Goal: Information Seeking & Learning: Understand process/instructions

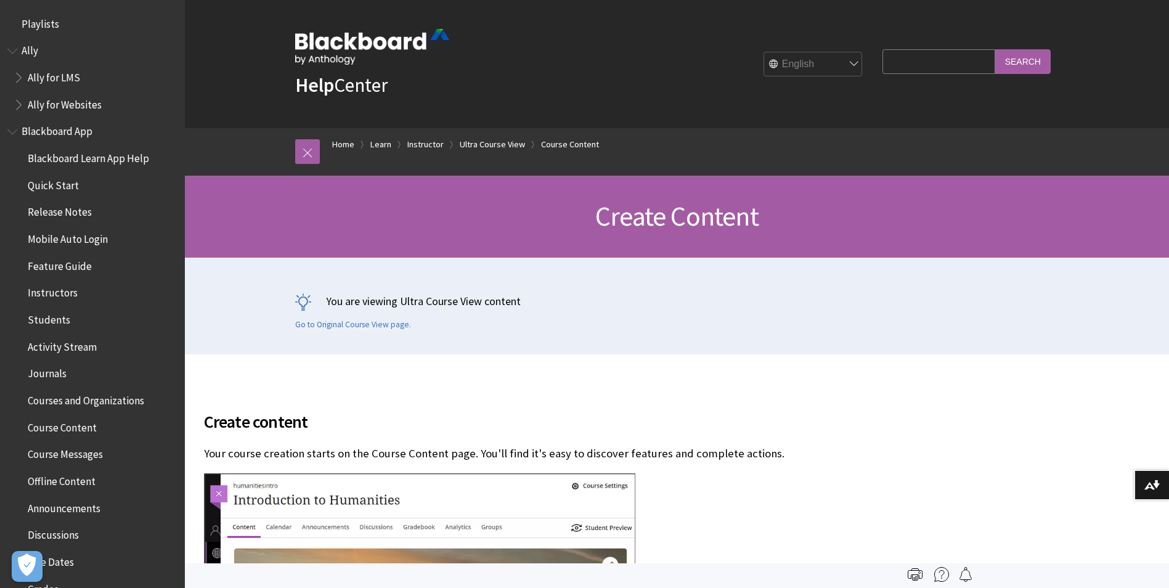
scroll to position [1849, 0]
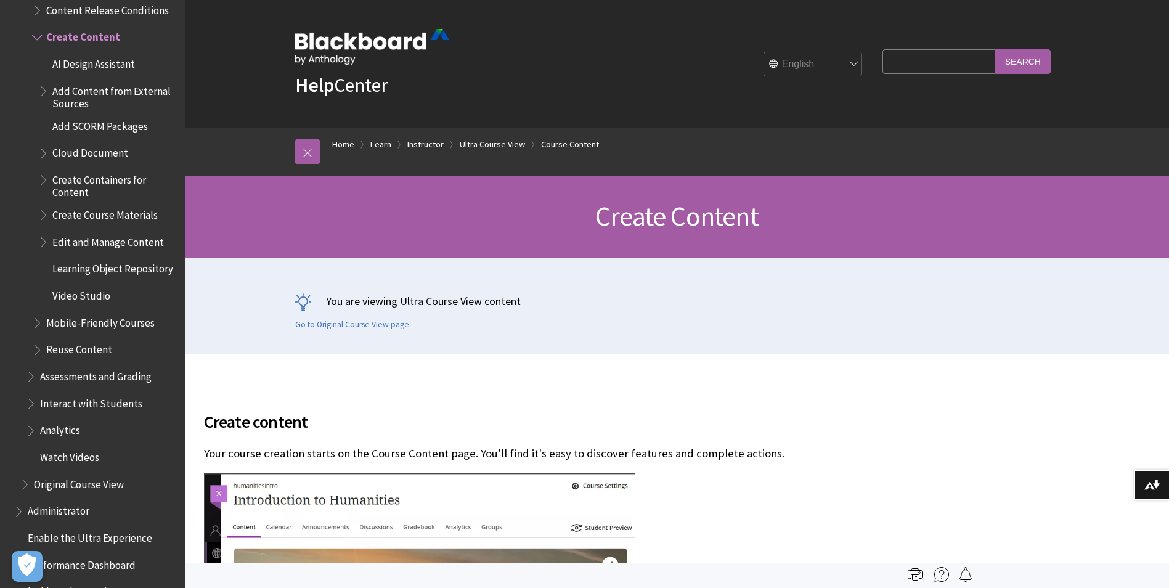
click at [945, 64] on input "Search Query" at bounding box center [938, 61] width 112 height 24
type input "batch enrol"
click at [995, 49] on input "Search" at bounding box center [1022, 61] width 55 height 24
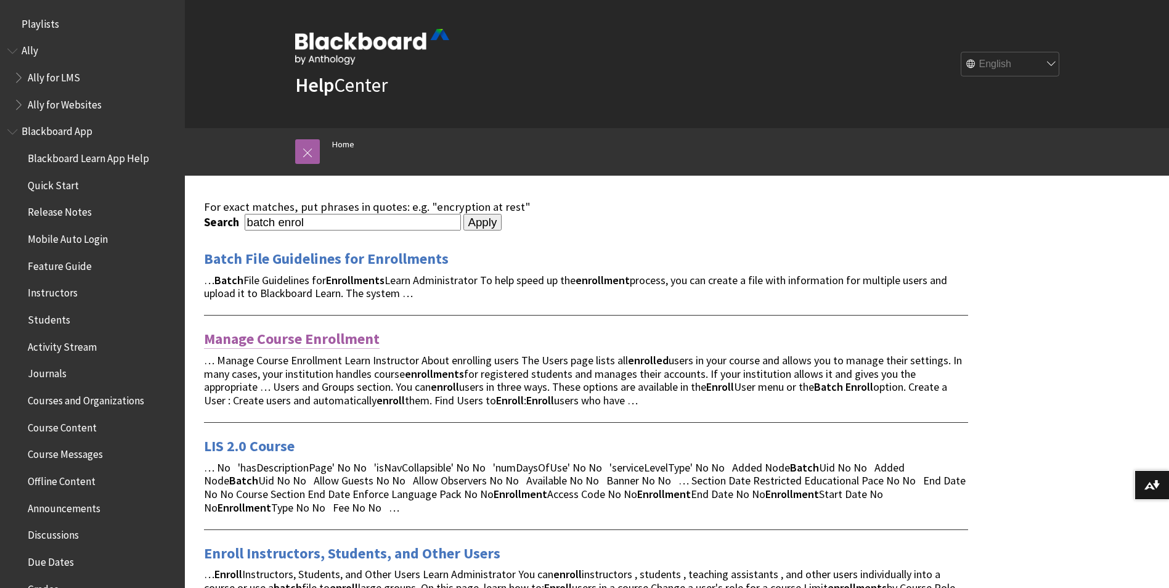
click at [288, 336] on link "Manage Course Enrollment" at bounding box center [292, 339] width 176 height 20
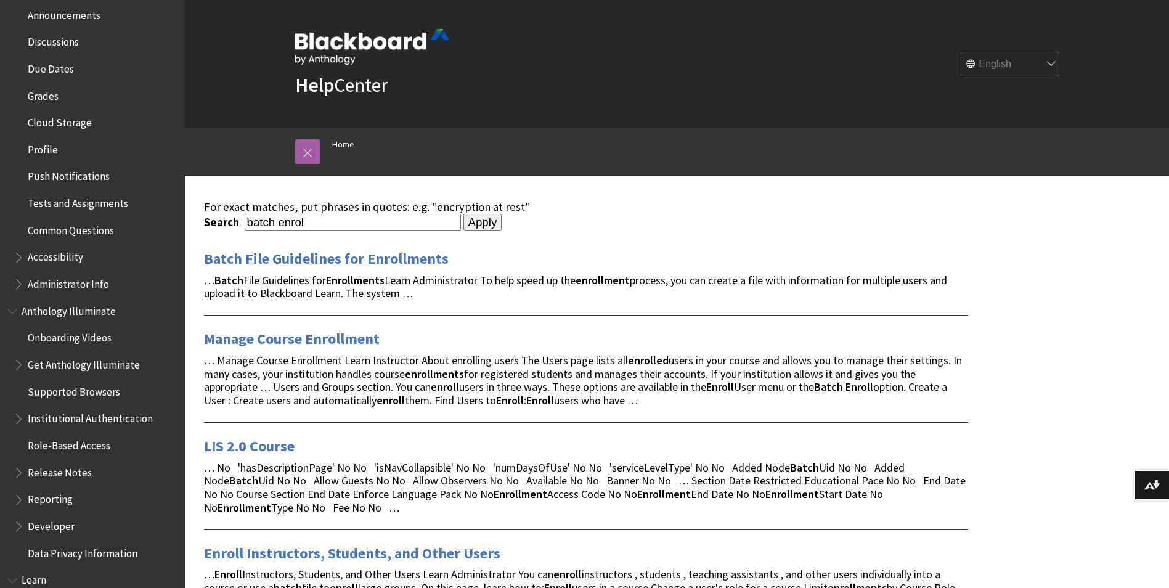
scroll to position [645, 0]
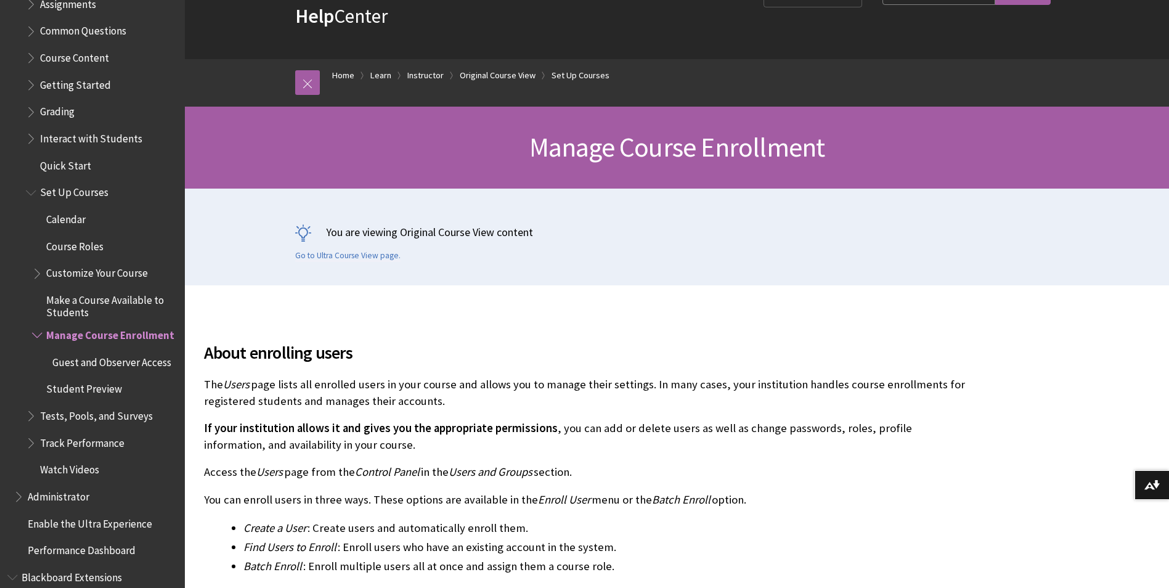
scroll to position [185, 0]
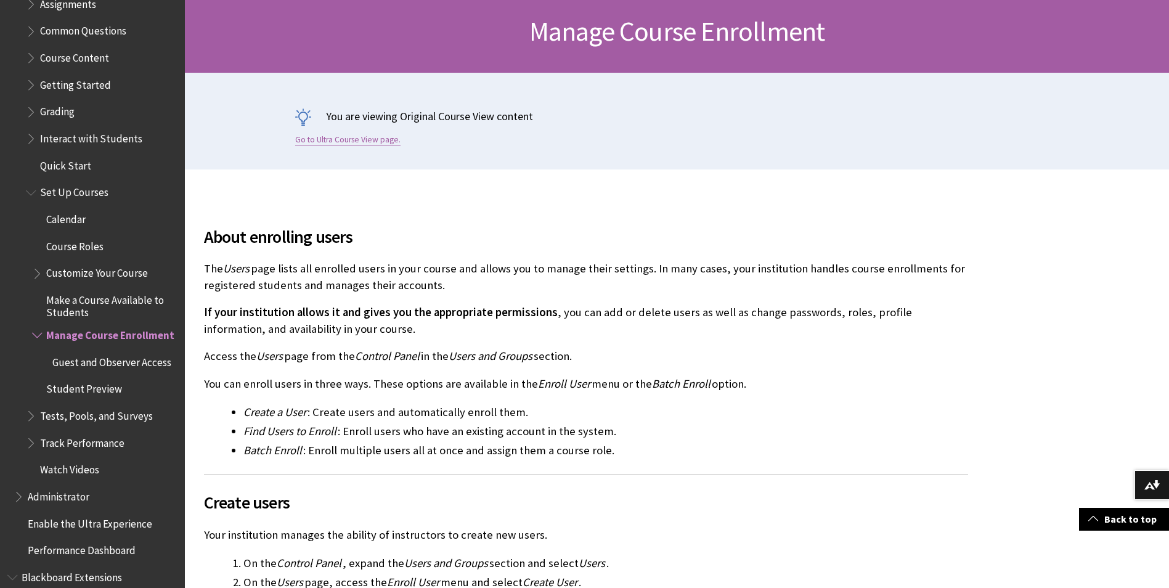
click at [354, 136] on link "Go to Ultra Course View page." at bounding box center [347, 139] width 105 height 11
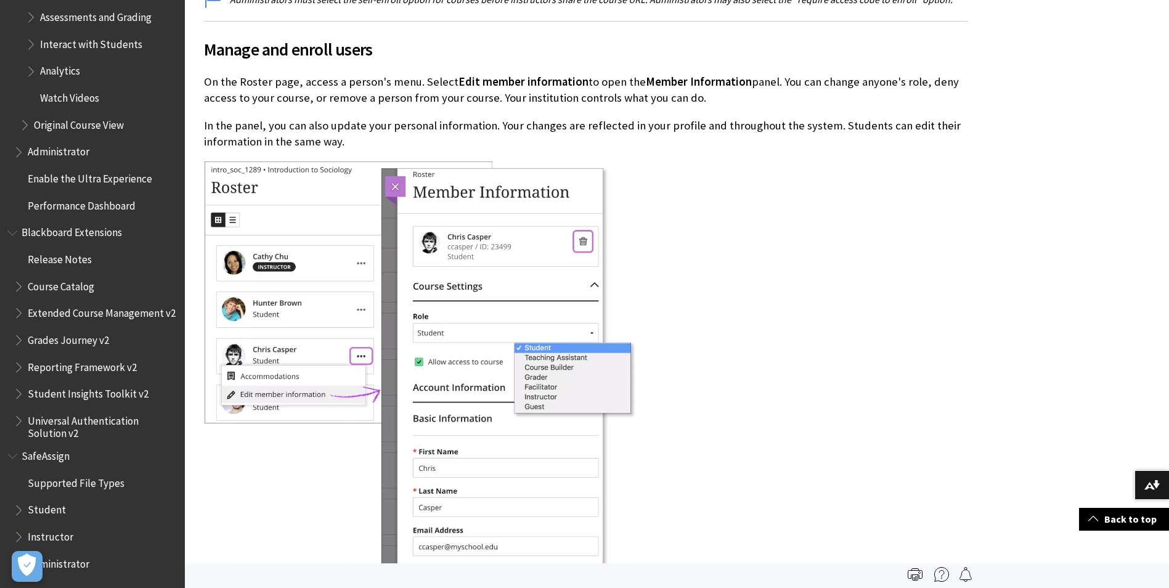
scroll to position [308, 0]
